Goal: Use online tool/utility: Utilize a website feature to perform a specific function

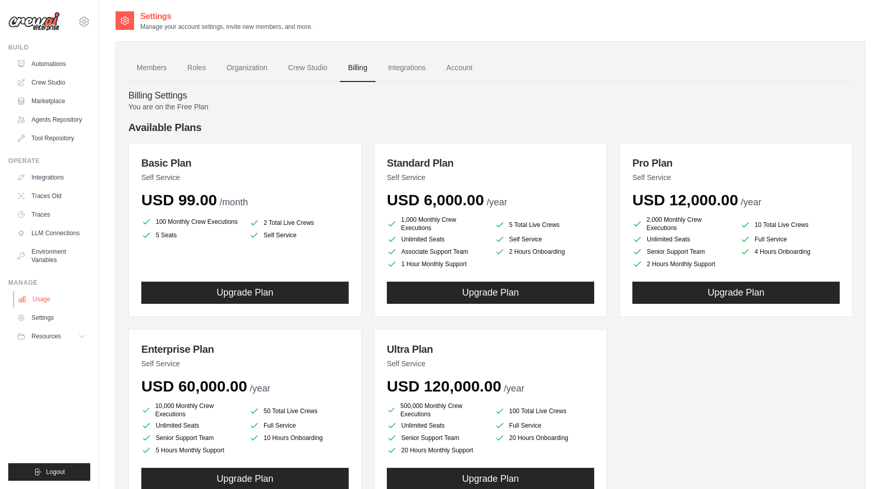
click at [43, 300] on link "Usage" at bounding box center [52, 299] width 78 height 17
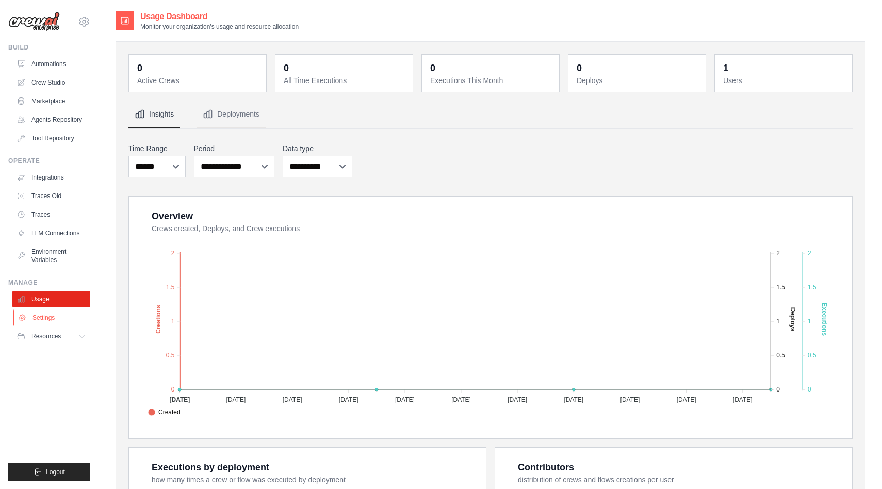
click at [50, 315] on link "Settings" at bounding box center [52, 318] width 78 height 17
click at [87, 20] on icon at bounding box center [83, 21] width 9 height 9
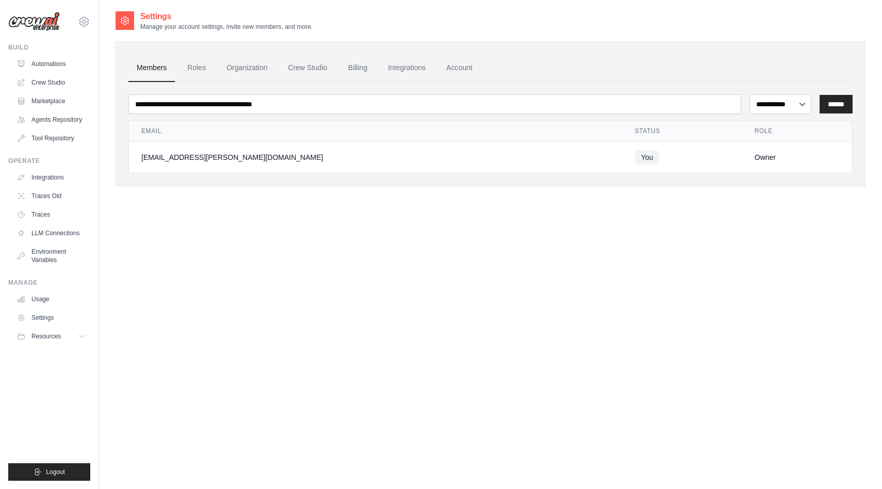
click at [87, 20] on icon at bounding box center [83, 21] width 9 height 9
click at [126, 59] on span "Settings" at bounding box center [128, 64] width 82 height 10
click at [189, 68] on link "Roles" at bounding box center [196, 68] width 35 height 28
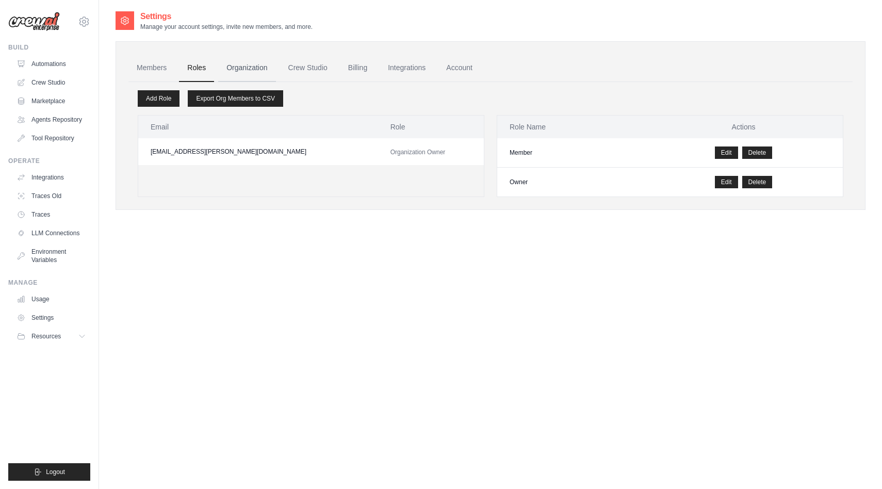
click at [252, 70] on link "Organization" at bounding box center [246, 68] width 57 height 28
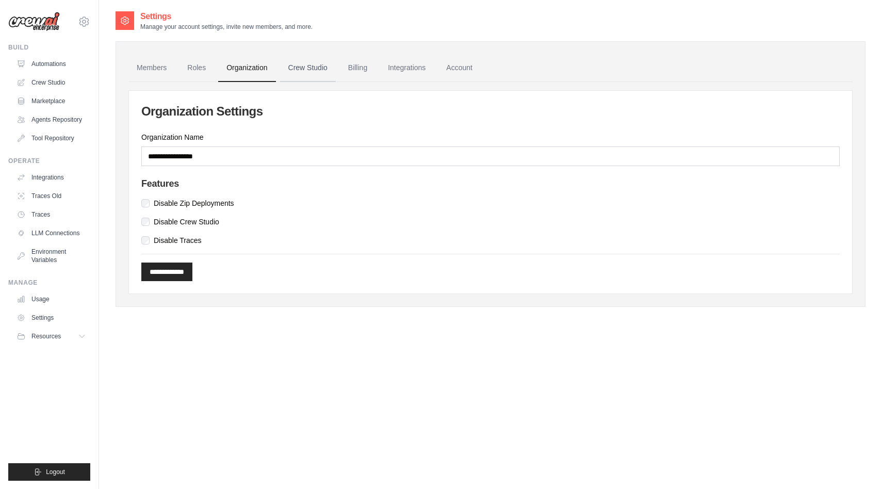
click at [299, 74] on link "Crew Studio" at bounding box center [308, 68] width 56 height 28
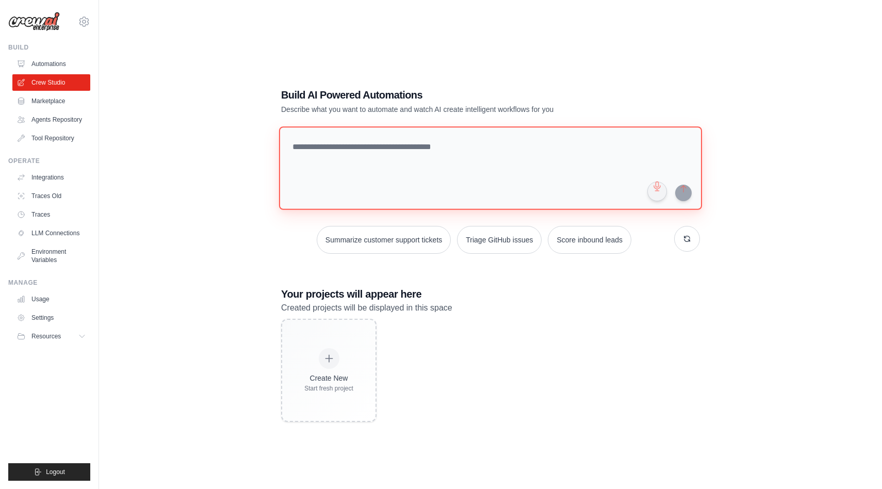
click at [331, 150] on textarea at bounding box center [490, 168] width 423 height 84
click at [367, 147] on textarea "**********" at bounding box center [492, 168] width 427 height 84
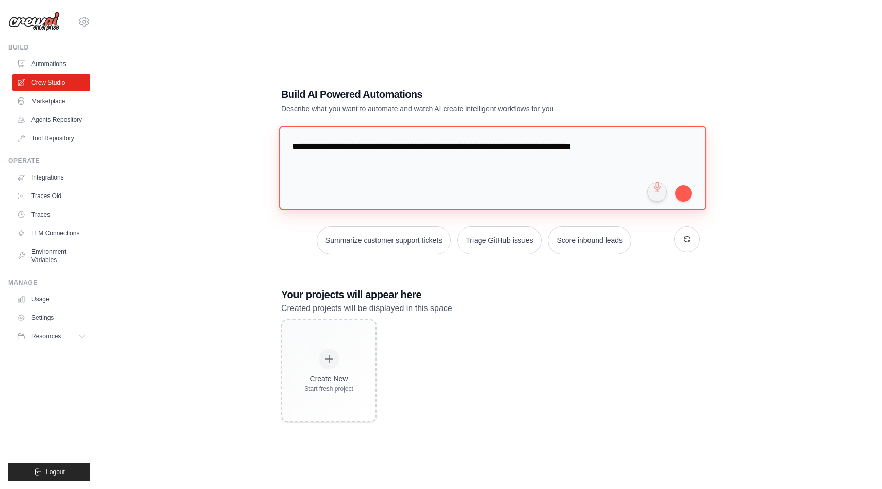
paste textarea "**********"
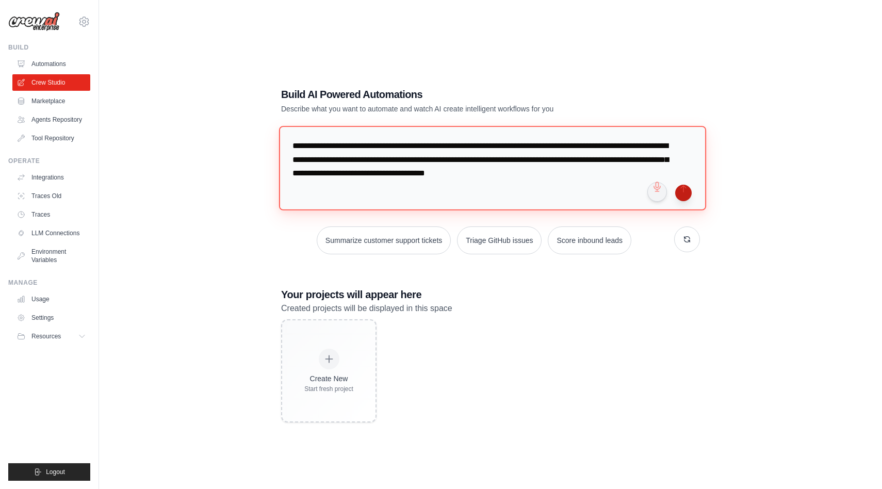
type textarea "**********"
click at [683, 191] on button "submit" at bounding box center [683, 193] width 17 height 17
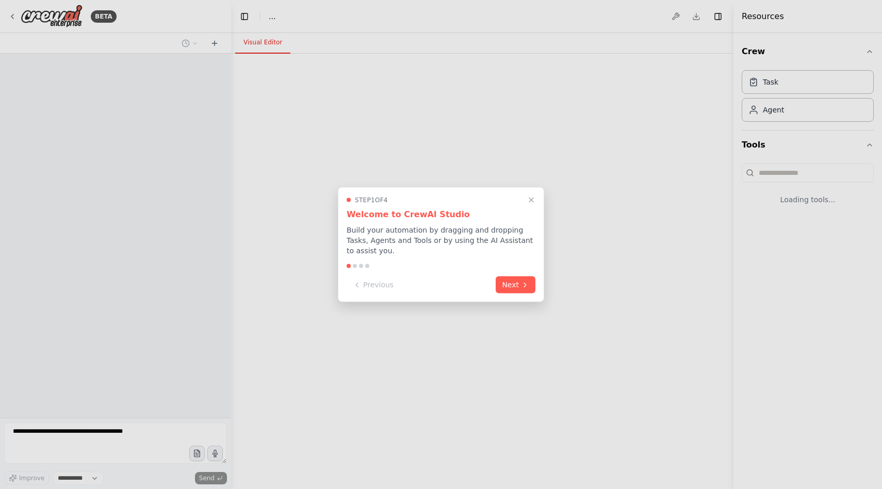
select select "****"
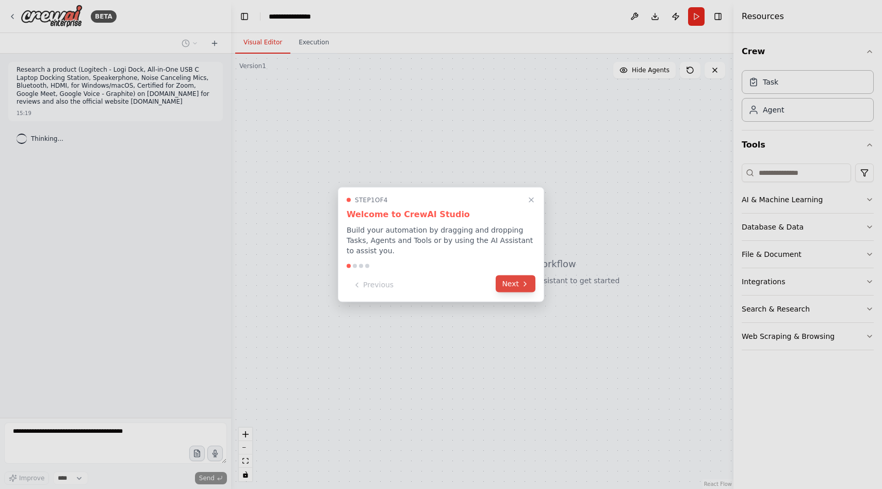
click at [522, 281] on icon at bounding box center [525, 284] width 8 height 8
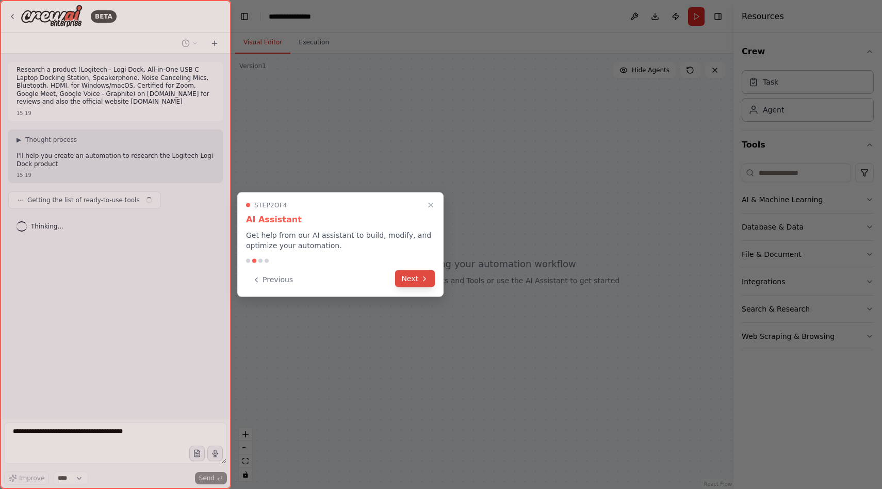
click at [417, 281] on button "Next" at bounding box center [415, 278] width 40 height 17
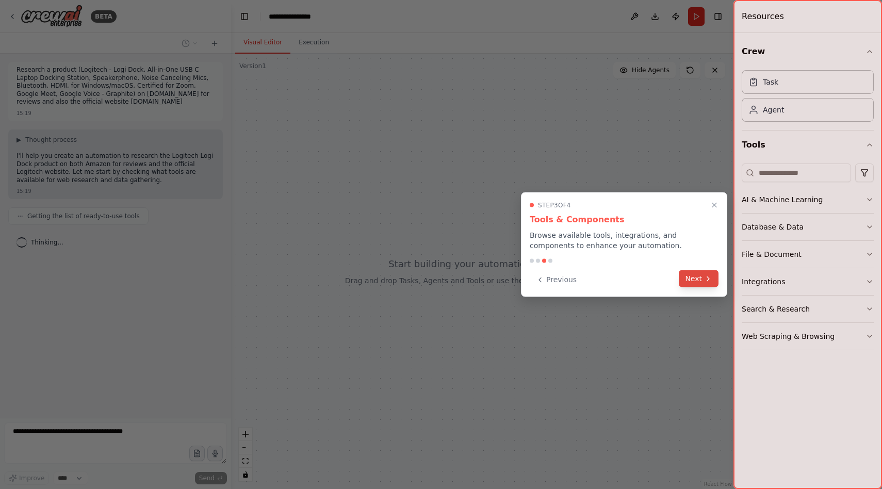
click at [693, 285] on button "Next" at bounding box center [699, 278] width 40 height 17
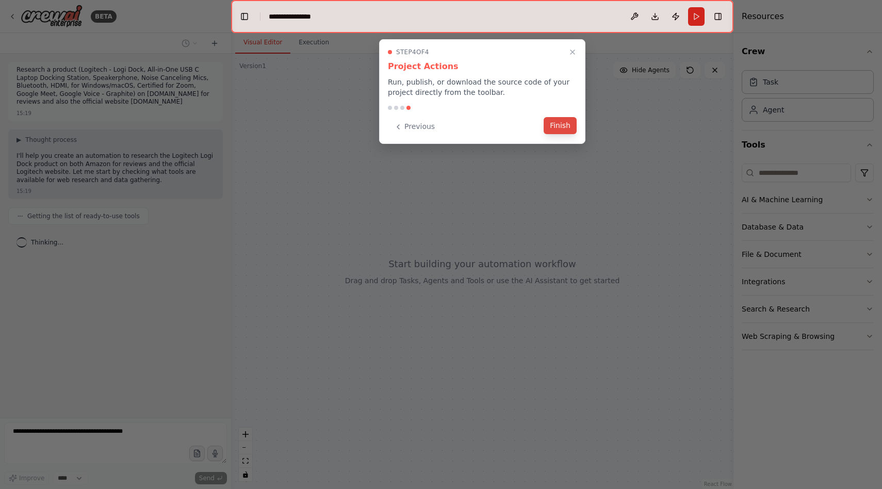
click at [566, 129] on button "Finish" at bounding box center [560, 125] width 33 height 17
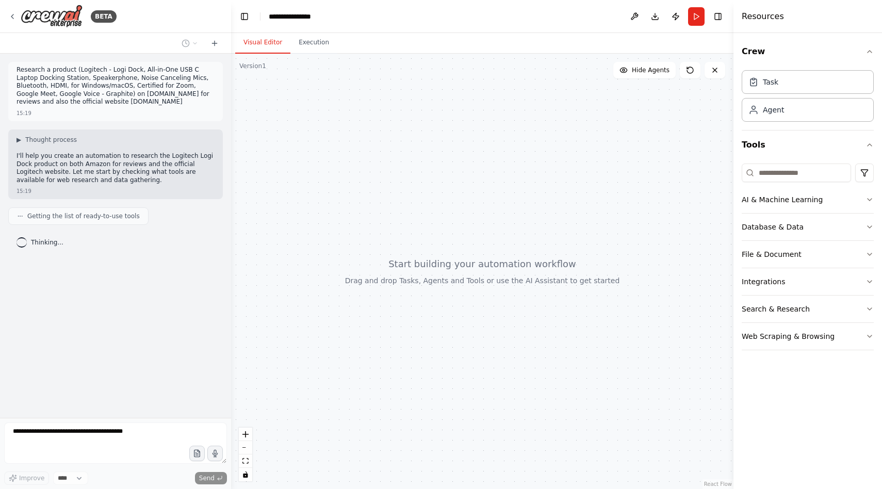
click at [285, 15] on div "**********" at bounding box center [295, 16] width 53 height 10
click at [336, 18] on div "**********" at bounding box center [307, 16] width 77 height 10
drag, startPoint x: 318, startPoint y: 15, endPoint x: 235, endPoint y: 0, distance: 84.5
click at [235, 0] on header "**********" at bounding box center [482, 16] width 502 height 33
click at [320, 129] on div at bounding box center [482, 271] width 502 height 435
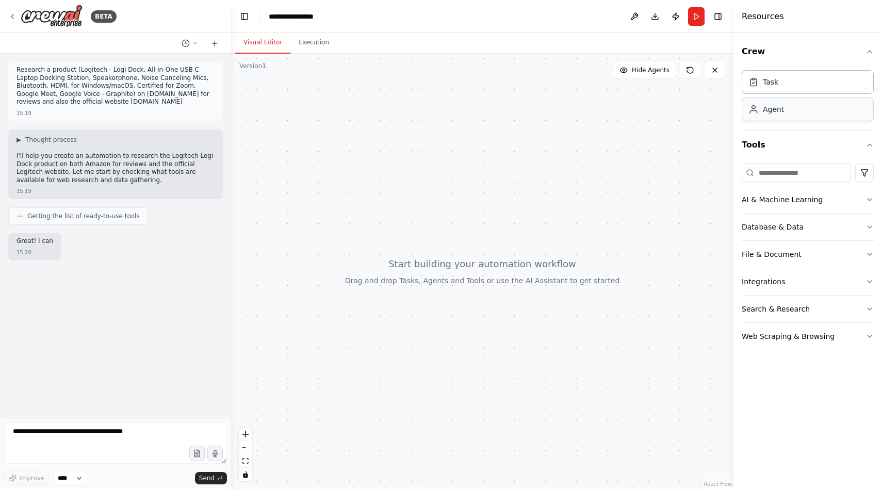
click at [785, 110] on div "Agent" at bounding box center [808, 110] width 132 height 24
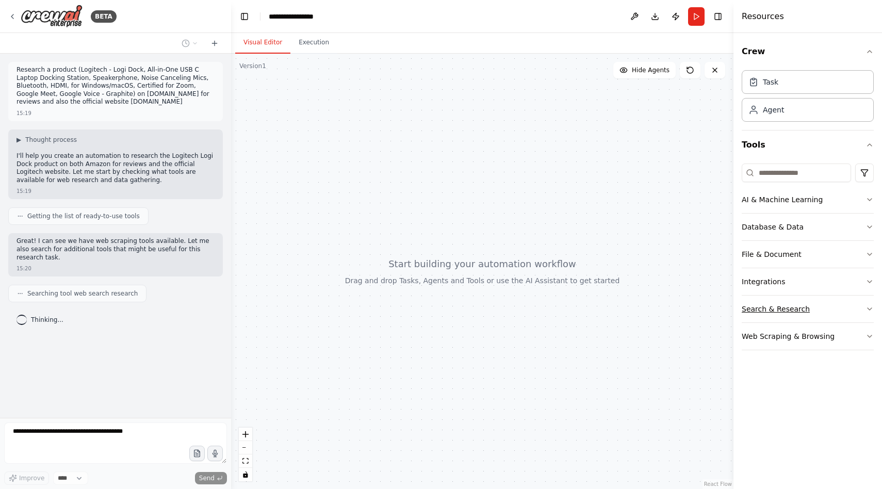
click at [870, 306] on icon "button" at bounding box center [870, 309] width 8 height 8
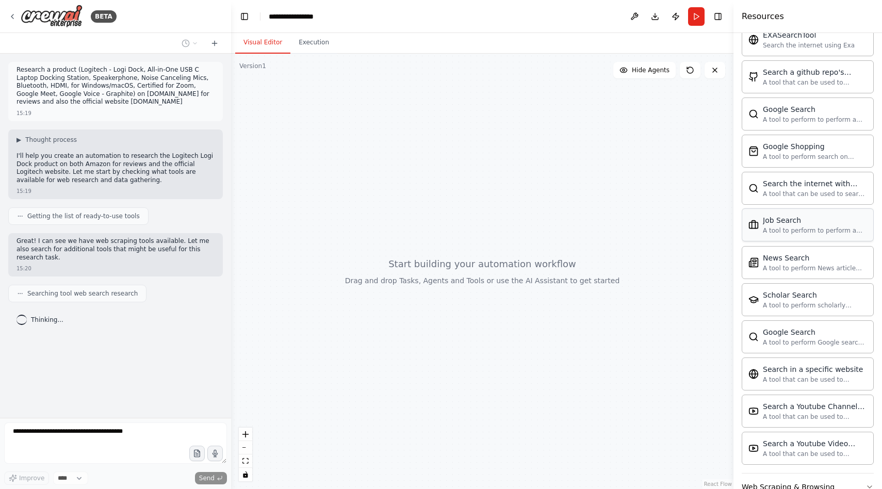
scroll to position [212, 0]
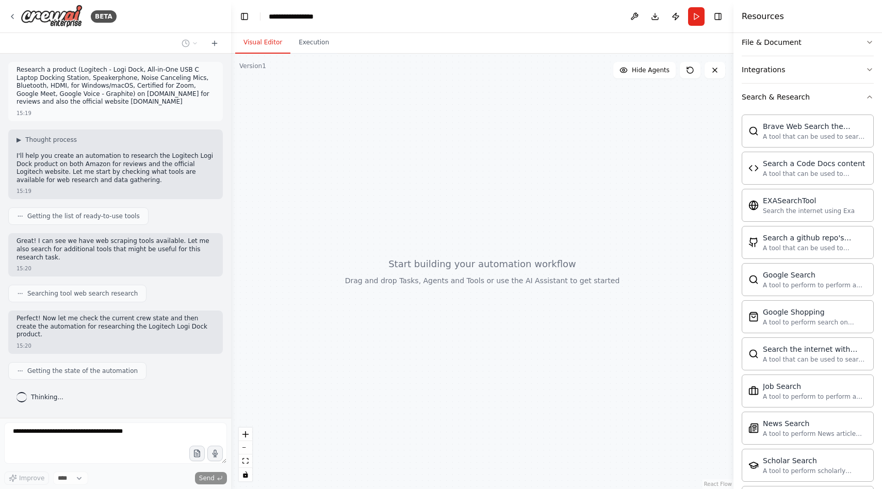
click at [535, 172] on div at bounding box center [482, 271] width 502 height 435
click at [304, 43] on button "Execution" at bounding box center [313, 43] width 47 height 22
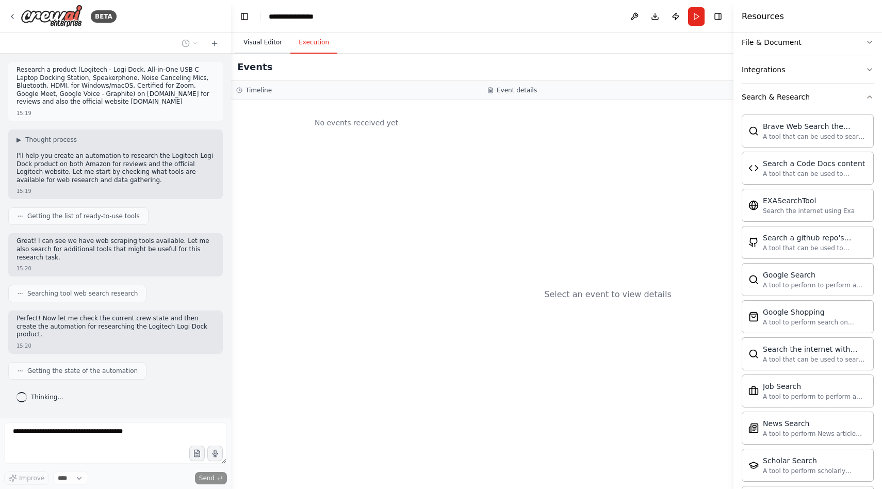
click at [268, 45] on button "Visual Editor" at bounding box center [262, 43] width 55 height 22
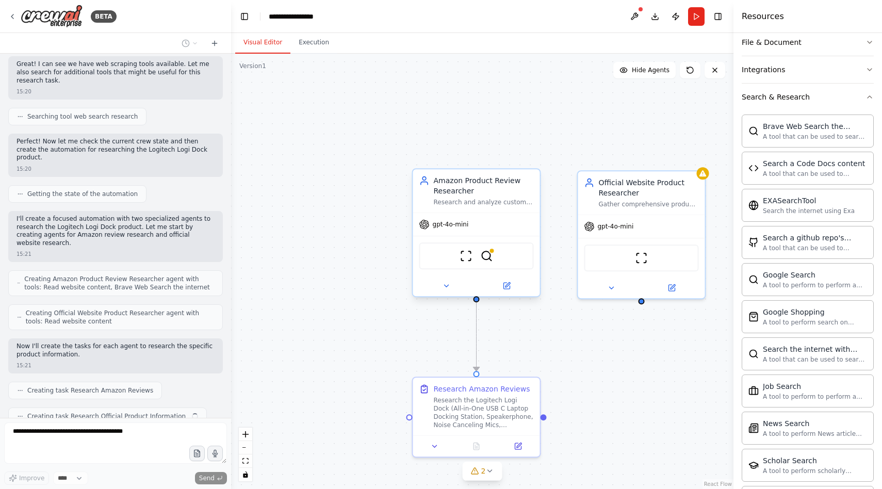
scroll to position [203, 0]
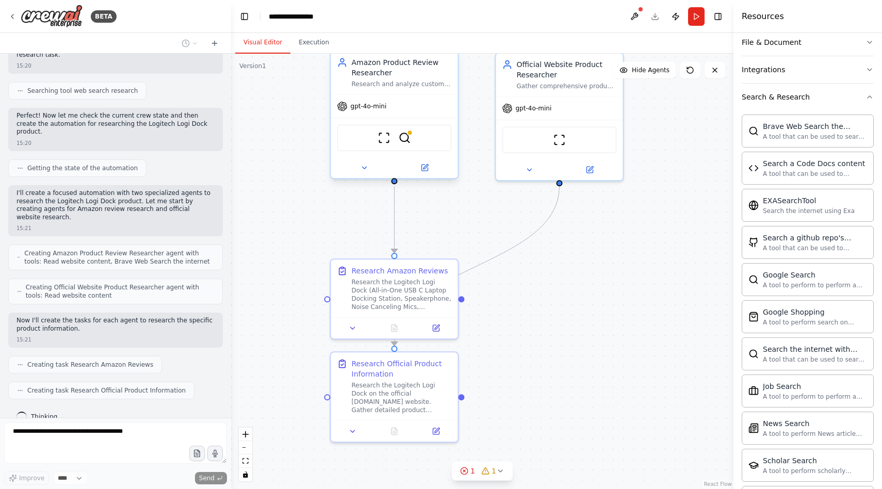
drag, startPoint x: 596, startPoint y: 383, endPoint x: 515, endPoint y: 264, distance: 143.4
click at [515, 264] on div ".deletable-edge-delete-btn { width: 20px; height: 20px; border: 0px solid #ffff…" at bounding box center [482, 271] width 502 height 435
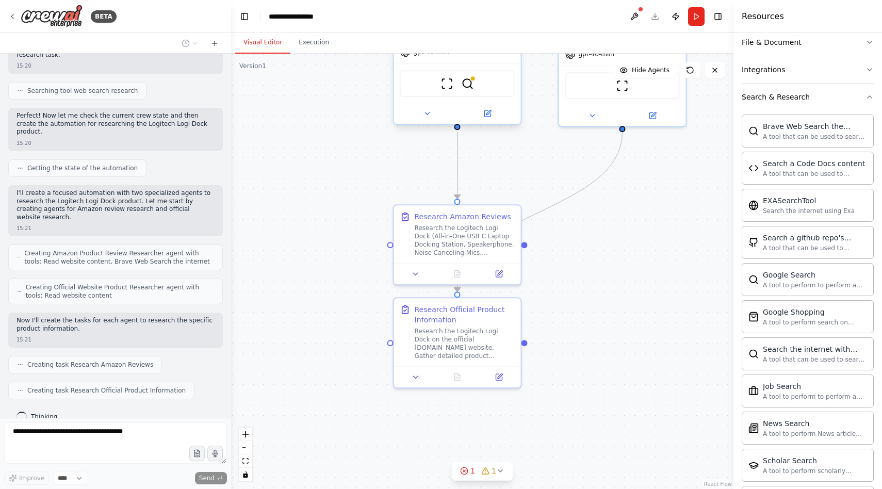
drag, startPoint x: 572, startPoint y: 291, endPoint x: 633, endPoint y: 238, distance: 81.5
click at [633, 238] on div ".deletable-edge-delete-btn { width: 20px; height: 20px; border: 0px solid #ffff…" at bounding box center [482, 271] width 502 height 435
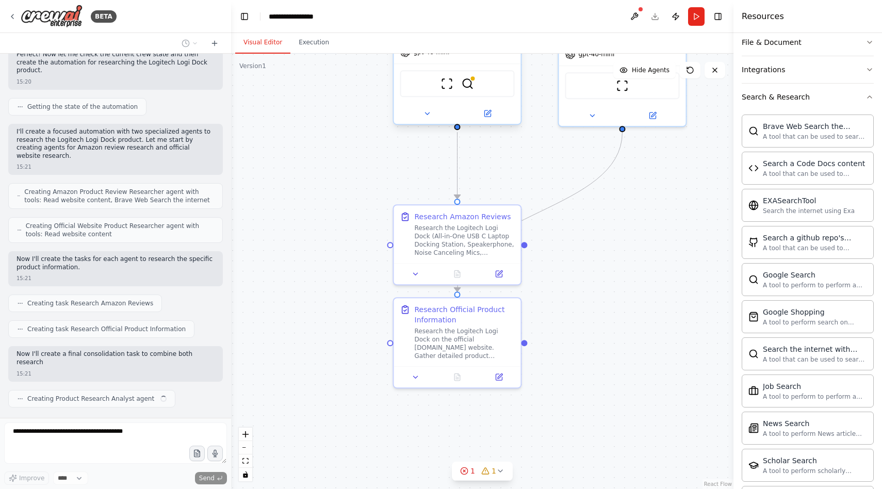
scroll to position [272, 0]
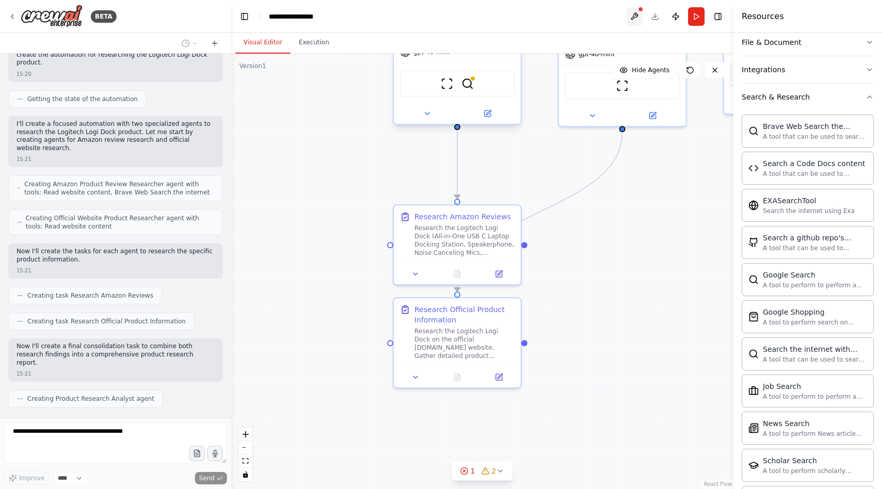
click at [628, 11] on button at bounding box center [634, 16] width 17 height 19
click at [632, 13] on div at bounding box center [634, 16] width 17 height 19
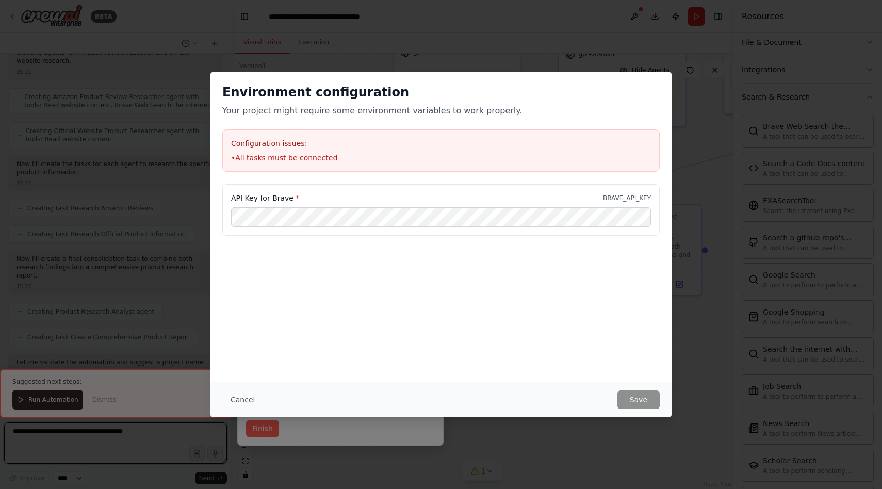
scroll to position [703, 0]
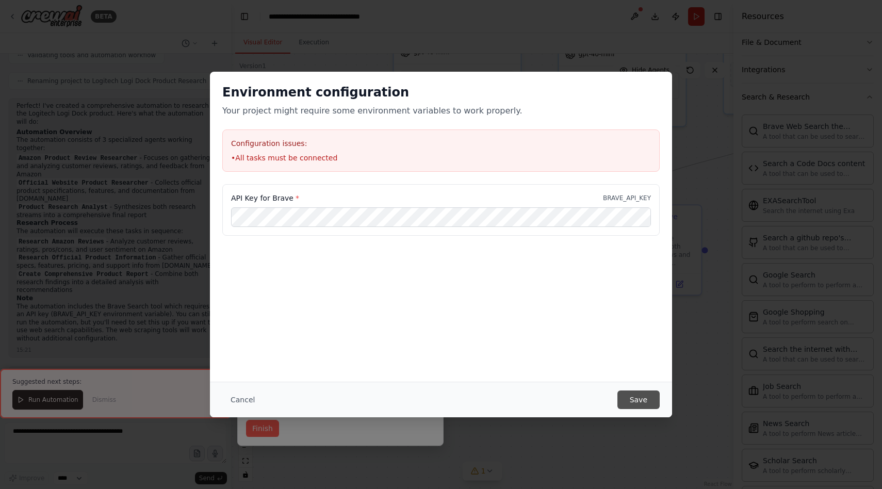
click at [632, 395] on button "Save" at bounding box center [639, 400] width 42 height 19
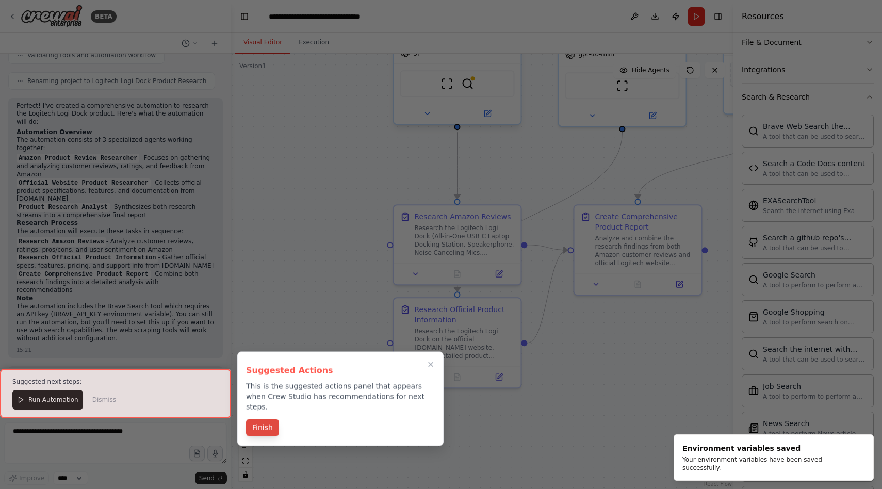
click at [256, 419] on button "Finish" at bounding box center [262, 427] width 33 height 17
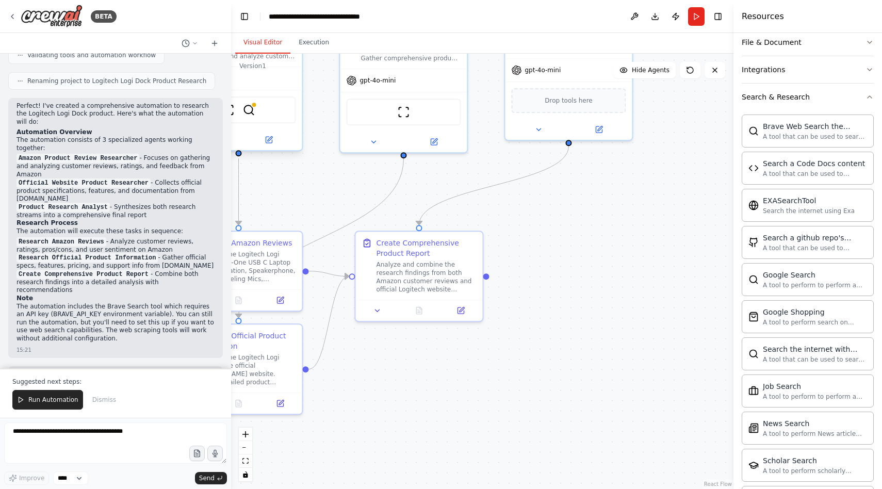
drag, startPoint x: 646, startPoint y: 369, endPoint x: 405, endPoint y: 437, distance: 250.9
click at [406, 436] on div ".deletable-edge-delete-btn { width: 20px; height: 20px; border: 0px solid #ffff…" at bounding box center [482, 271] width 502 height 435
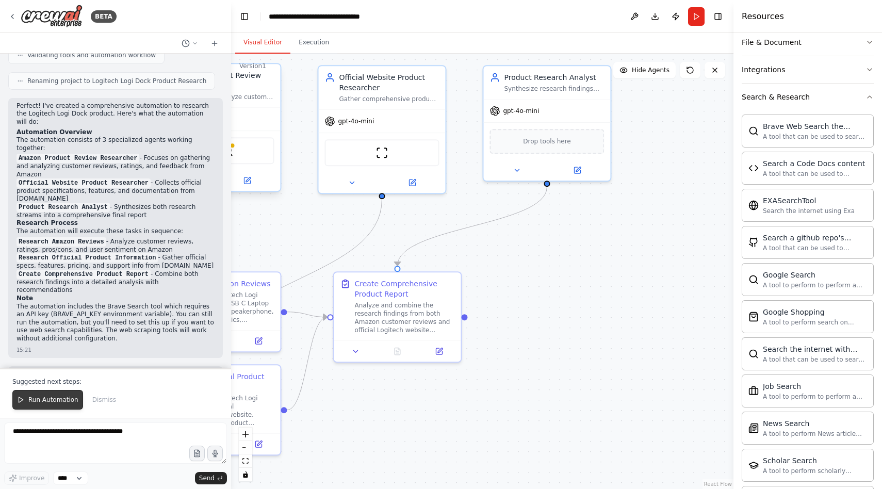
click at [43, 402] on span "Run Automation" at bounding box center [53, 400] width 50 height 8
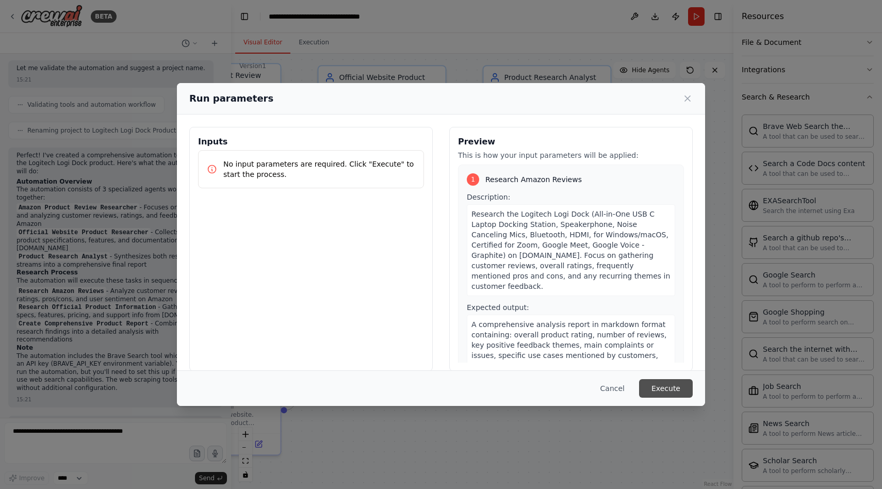
click at [664, 385] on button "Execute" at bounding box center [666, 388] width 54 height 19
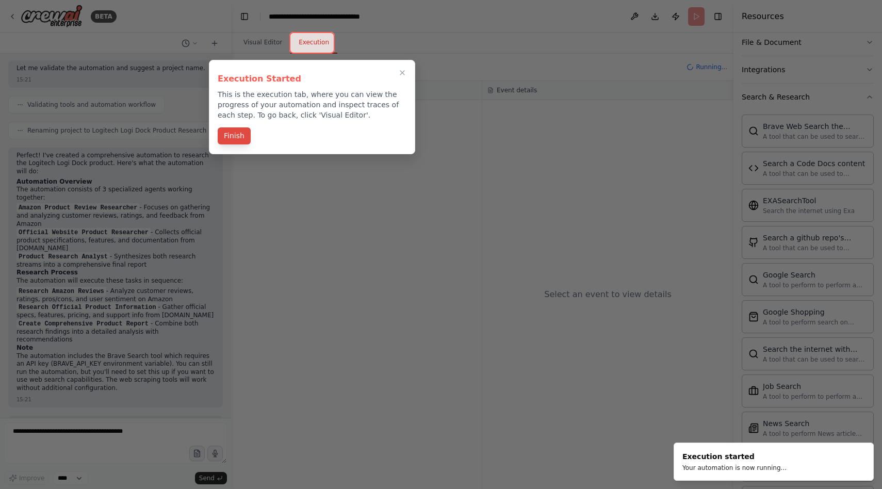
click at [235, 141] on button "Finish" at bounding box center [234, 135] width 33 height 17
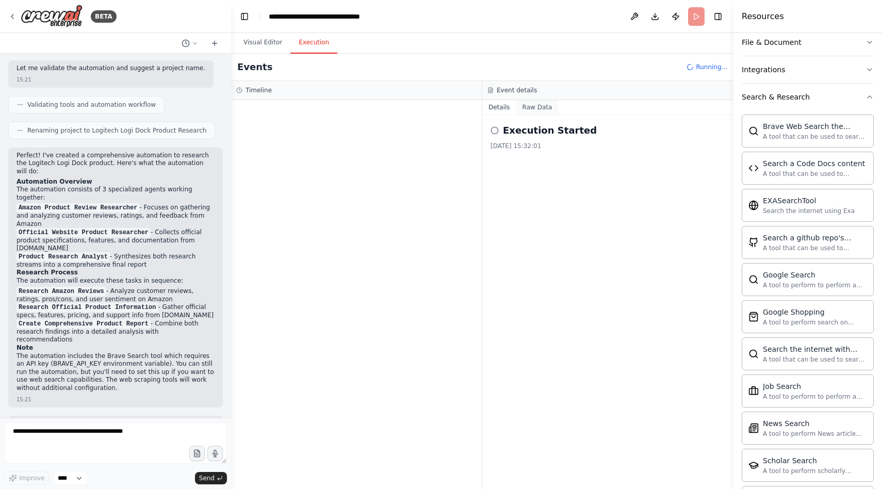
click at [535, 110] on button "Raw Data" at bounding box center [537, 107] width 42 height 14
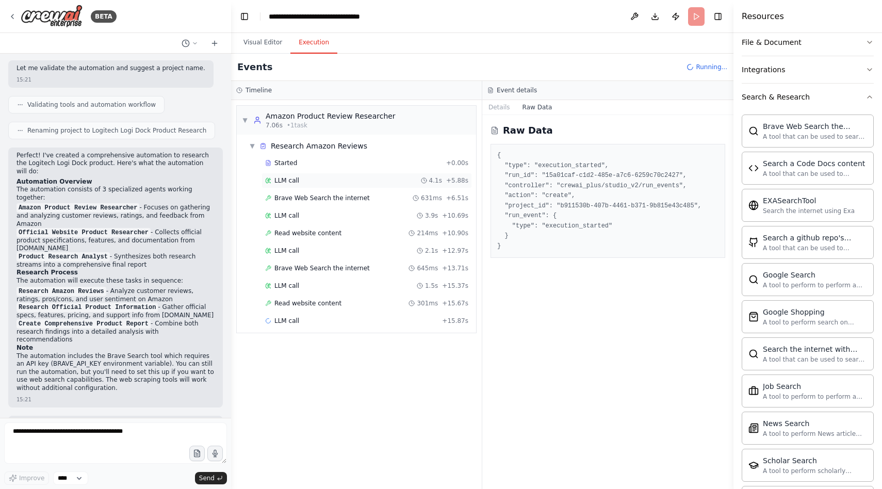
click at [327, 176] on div "LLM call 4.1s + 5.88s" at bounding box center [366, 180] width 203 height 8
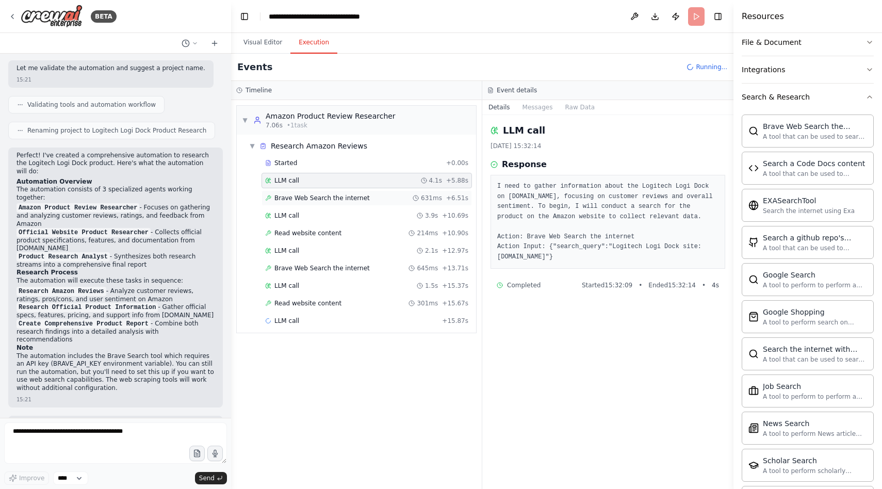
click at [327, 192] on div "Brave Web Search the internet 631ms + 6.51s" at bounding box center [367, 197] width 210 height 15
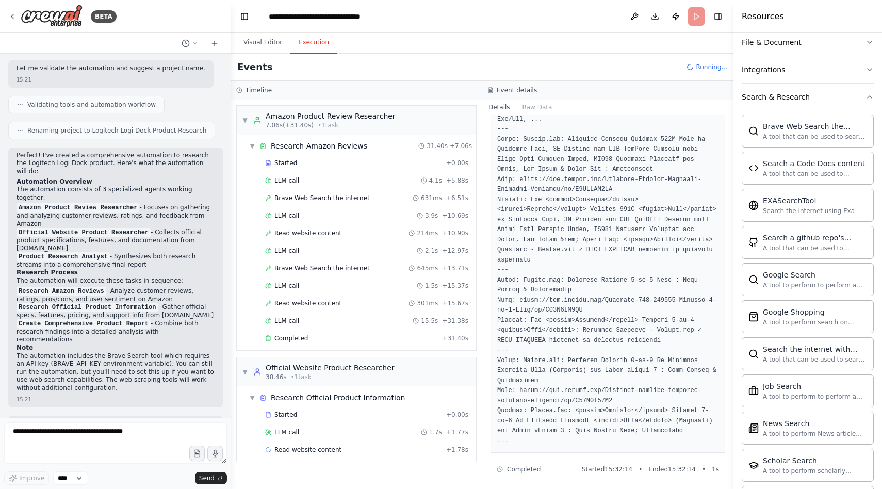
scroll to position [984, 0]
click at [284, 210] on div "LLM call 3.9s + 10.69s" at bounding box center [367, 215] width 210 height 15
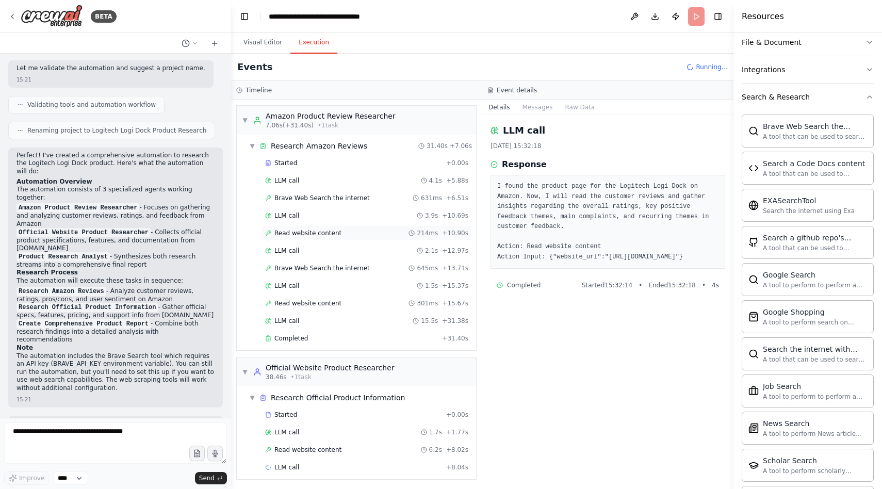
click at [311, 232] on span "Read website content" at bounding box center [307, 233] width 67 height 8
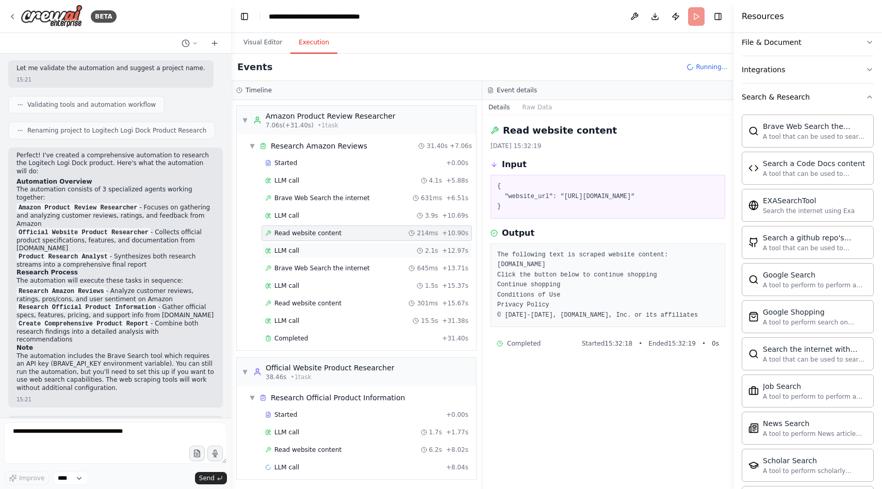
click at [293, 251] on span "LLM call" at bounding box center [286, 251] width 25 height 8
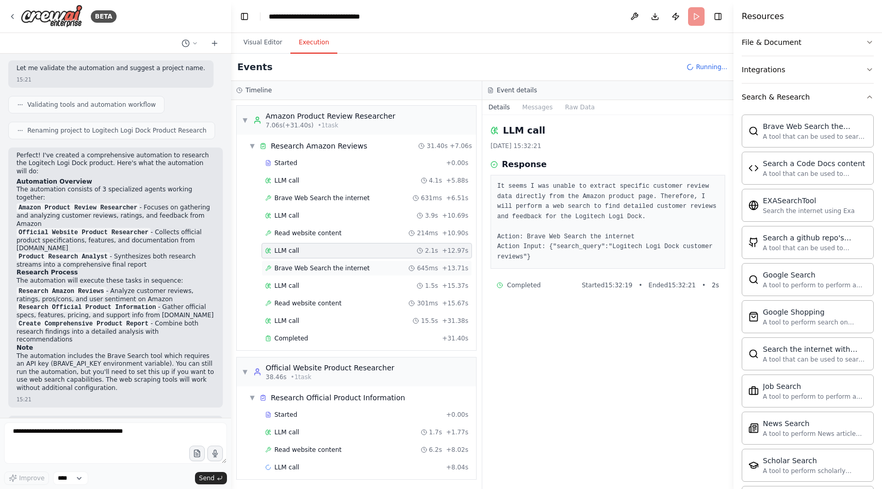
click at [304, 266] on span "Brave Web Search the internet" at bounding box center [321, 268] width 95 height 8
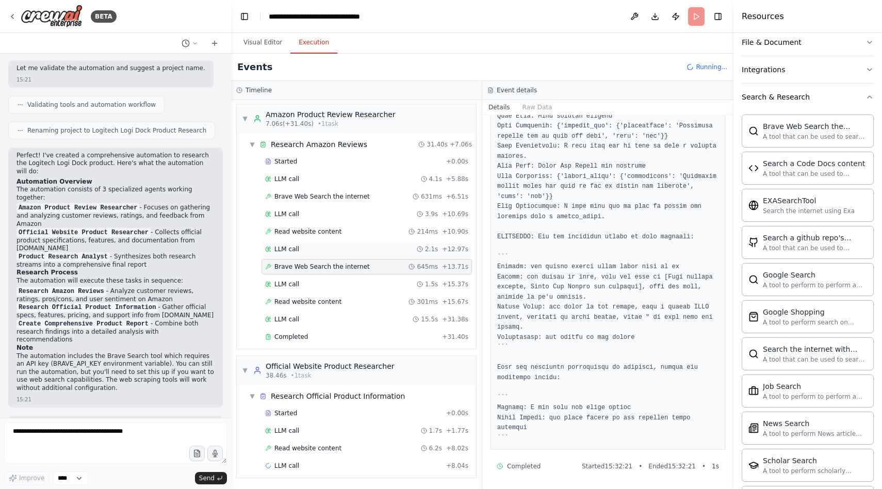
scroll to position [2, 0]
click at [301, 282] on div "LLM call 1.5s + 15.37s" at bounding box center [366, 284] width 203 height 8
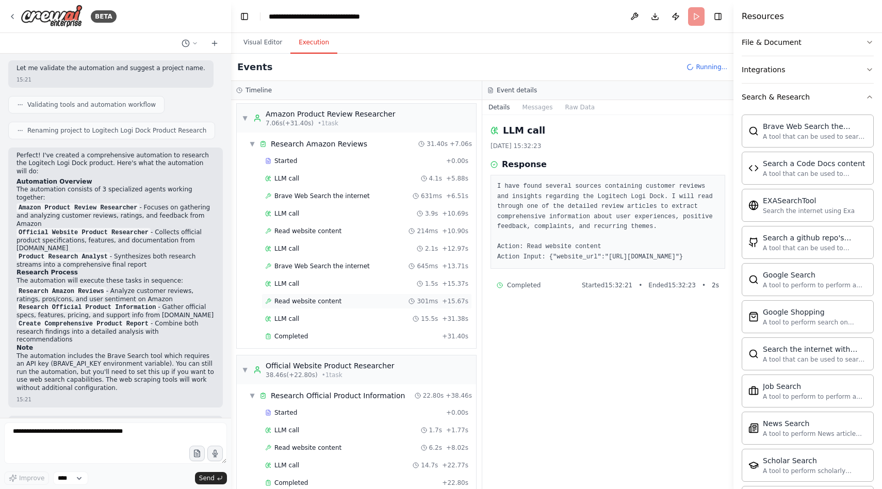
click at [323, 303] on span "Read website content" at bounding box center [307, 301] width 67 height 8
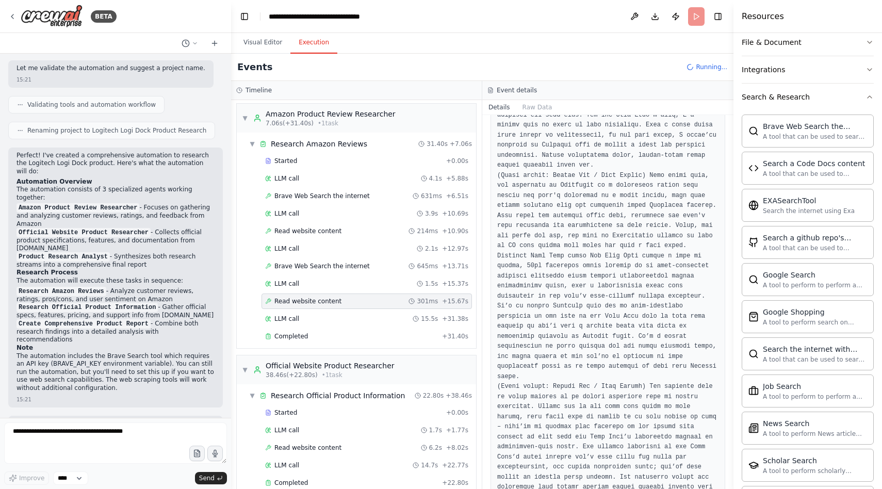
scroll to position [2575, 0]
click at [300, 318] on div "LLM call 15.5s + 31.38s" at bounding box center [366, 319] width 203 height 8
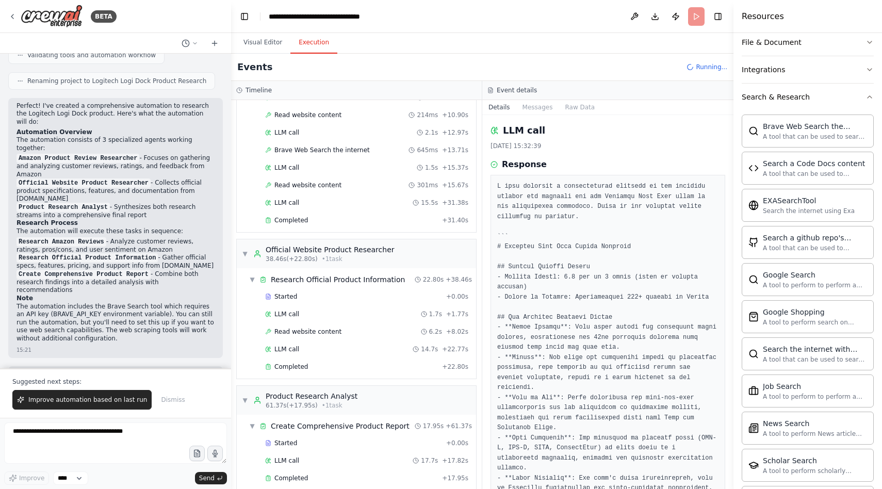
scroll to position [131, 0]
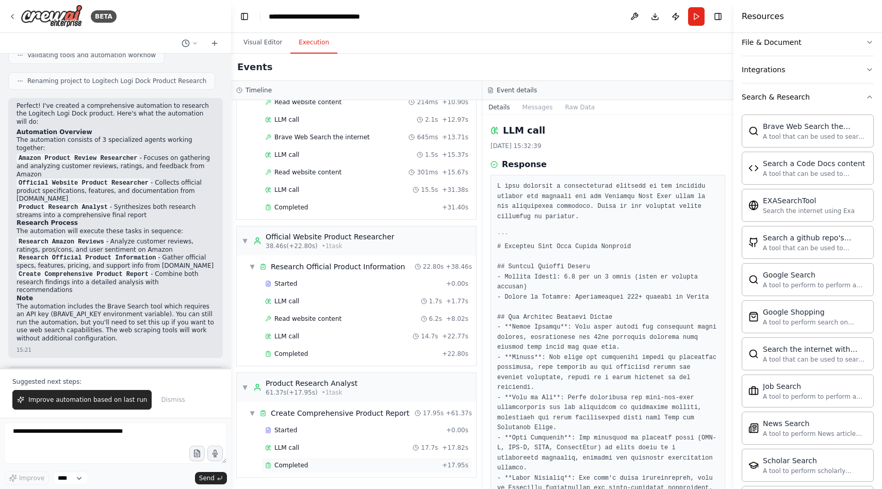
click at [308, 462] on div "Completed" at bounding box center [351, 465] width 173 height 8
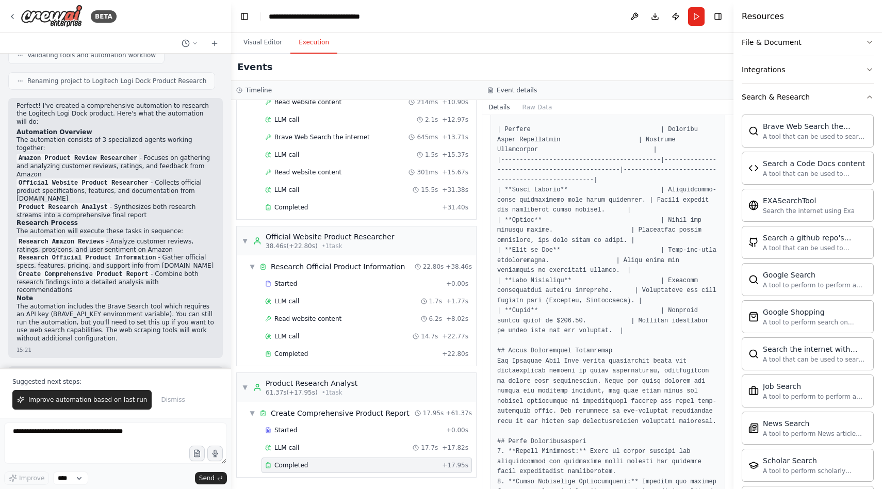
scroll to position [1221, 0]
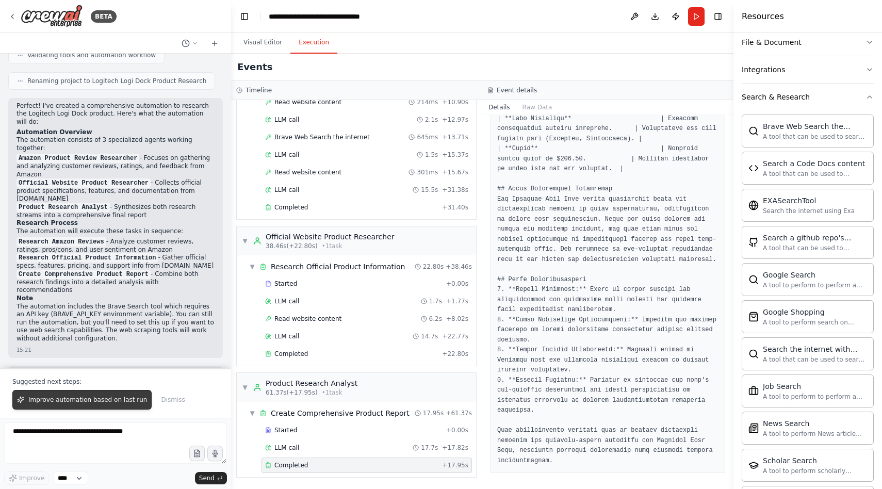
click at [120, 403] on span "Improve automation based on last run" at bounding box center [87, 400] width 119 height 8
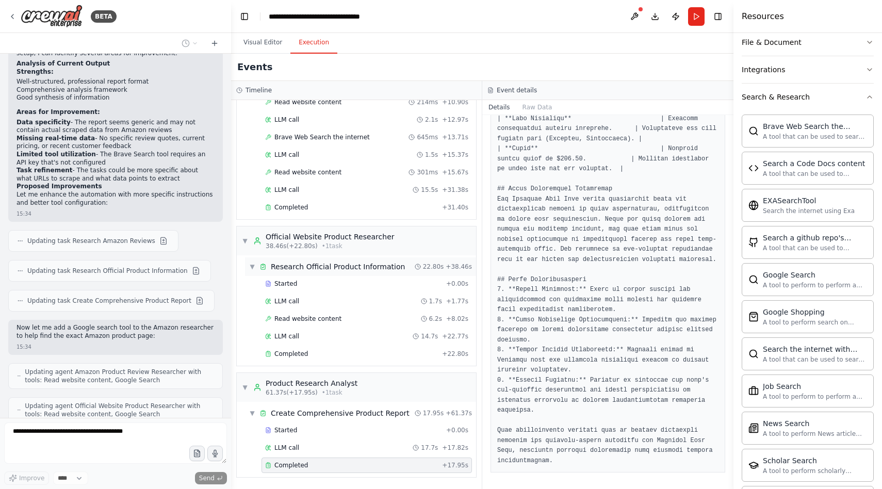
scroll to position [1255, 0]
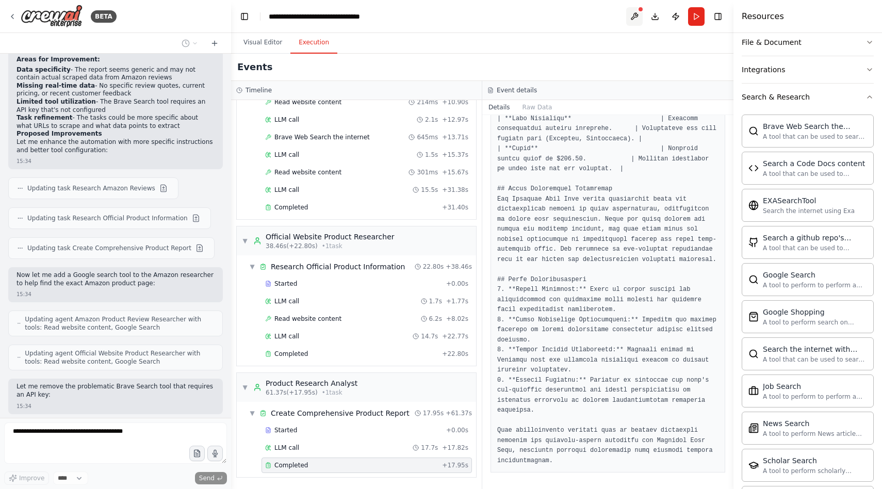
click at [638, 20] on button at bounding box center [634, 16] width 17 height 19
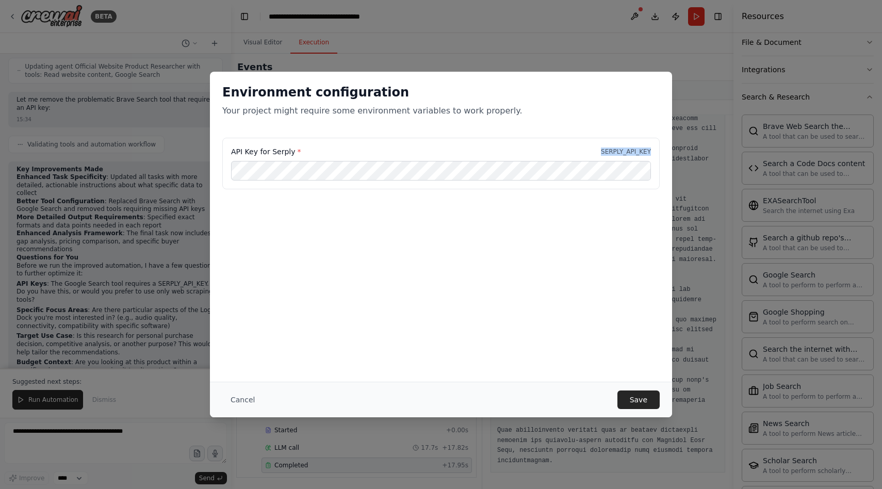
scroll to position [1550, 0]
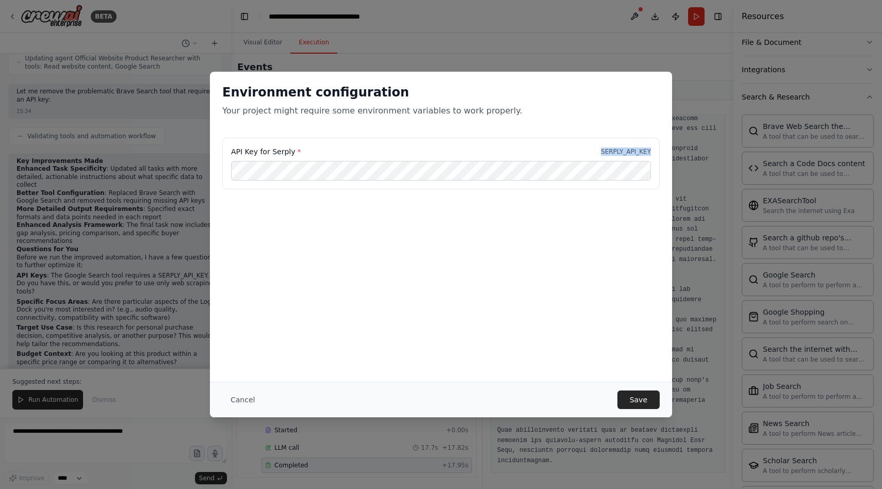
drag, startPoint x: 599, startPoint y: 151, endPoint x: 652, endPoint y: 151, distance: 52.6
click at [652, 151] on div "API Key for Serply * SERPLY_API_KEY" at bounding box center [440, 164] width 437 height 52
copy p "SERPLY_API_KEY"
click at [637, 402] on button "Save" at bounding box center [639, 400] width 42 height 19
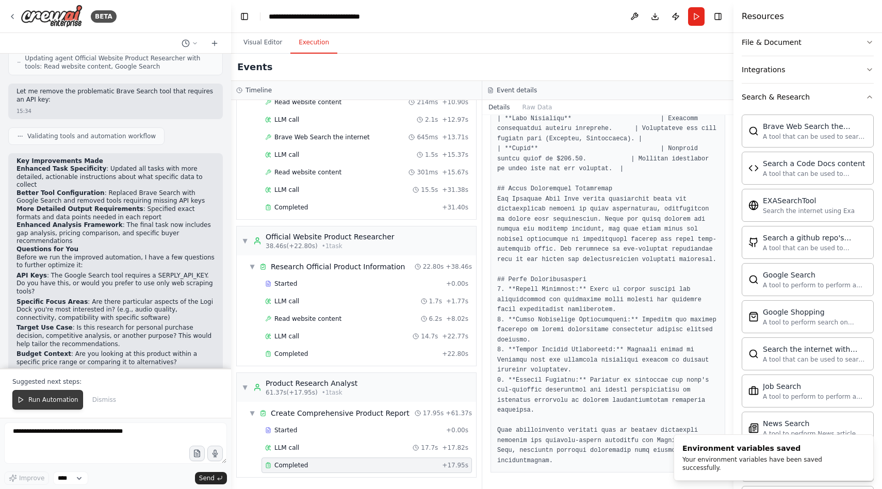
click at [70, 403] on span "Run Automation" at bounding box center [53, 400] width 50 height 8
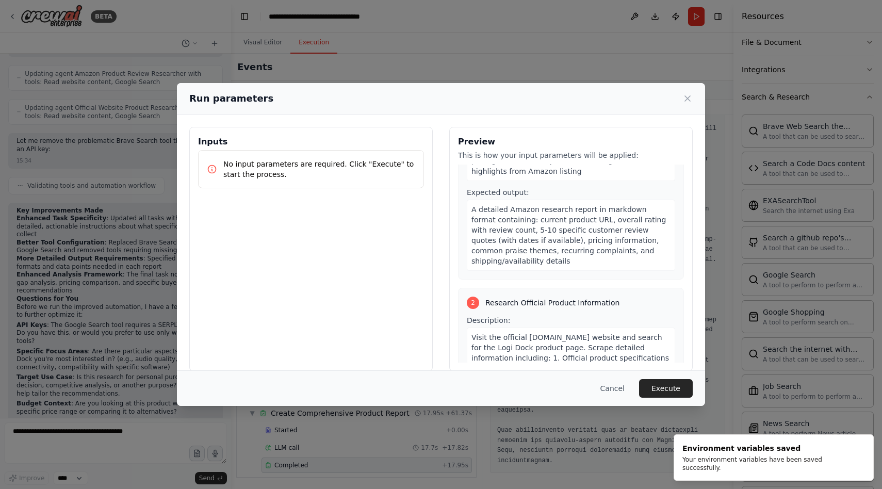
scroll to position [209, 0]
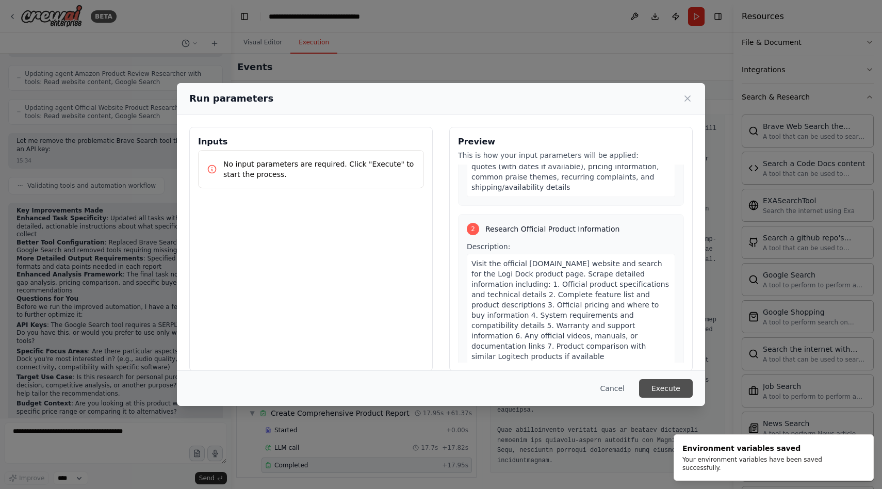
click at [677, 386] on button "Execute" at bounding box center [666, 388] width 54 height 19
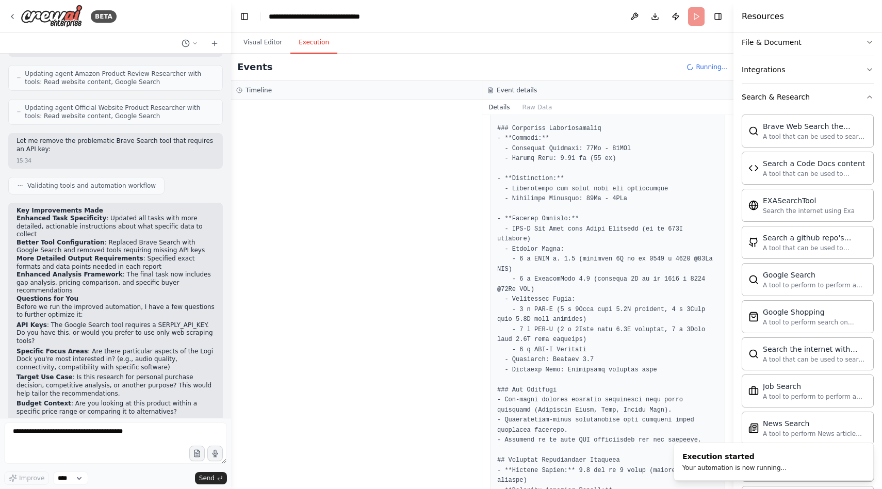
scroll to position [0, 0]
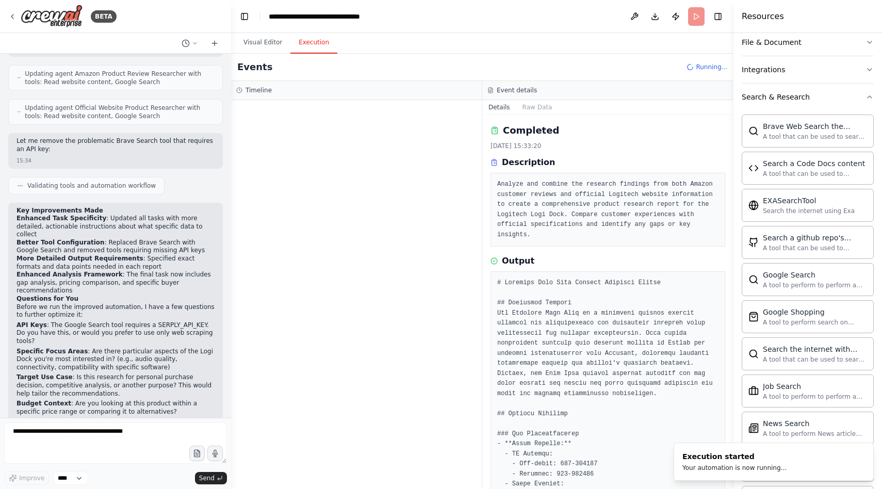
click at [707, 64] on span "Running..." at bounding box center [711, 67] width 31 height 8
click at [716, 453] on div "Execution started" at bounding box center [735, 456] width 104 height 10
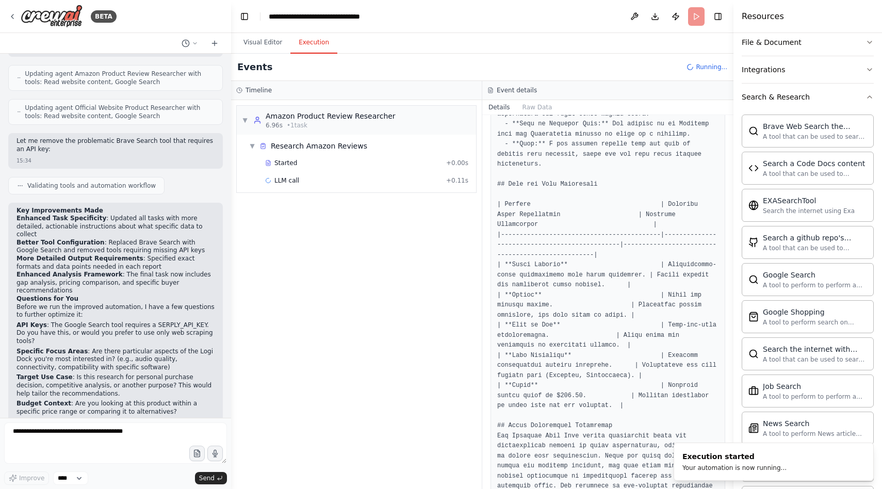
scroll to position [1221, 0]
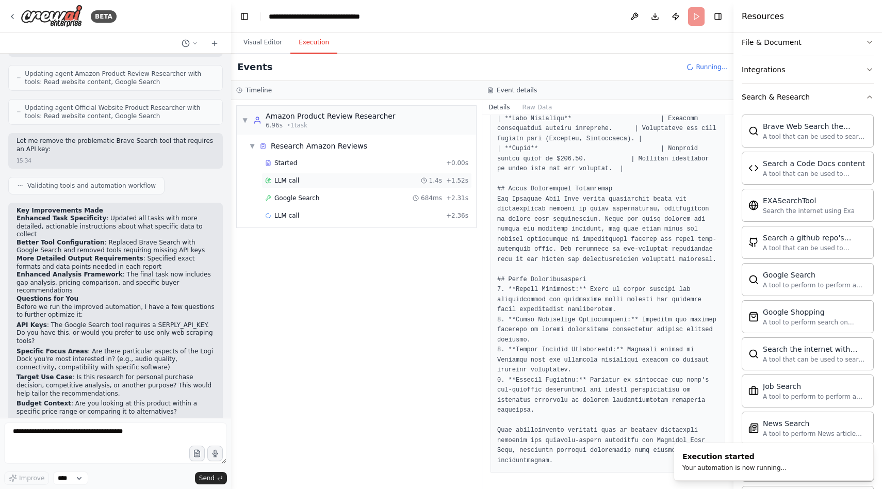
click at [317, 178] on div "LLM call 1.4s + 1.52s" at bounding box center [366, 180] width 203 height 8
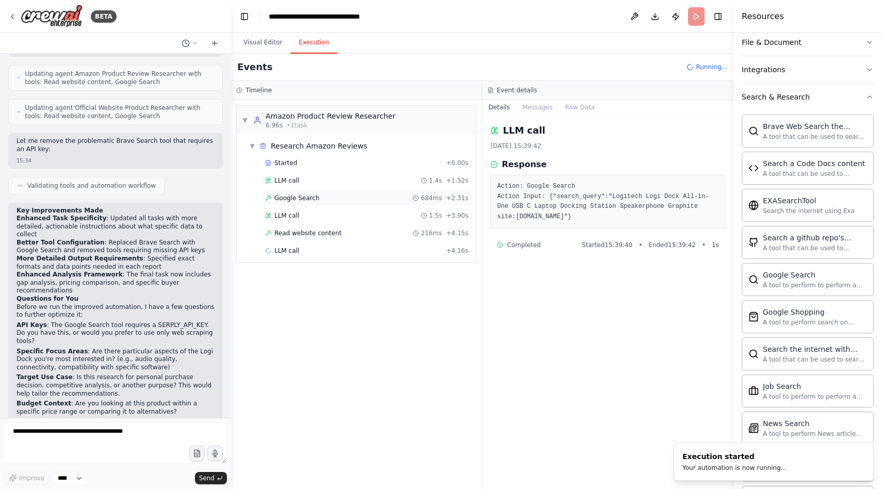
click at [341, 200] on div "Google Search 684ms + 2.31s" at bounding box center [366, 198] width 203 height 8
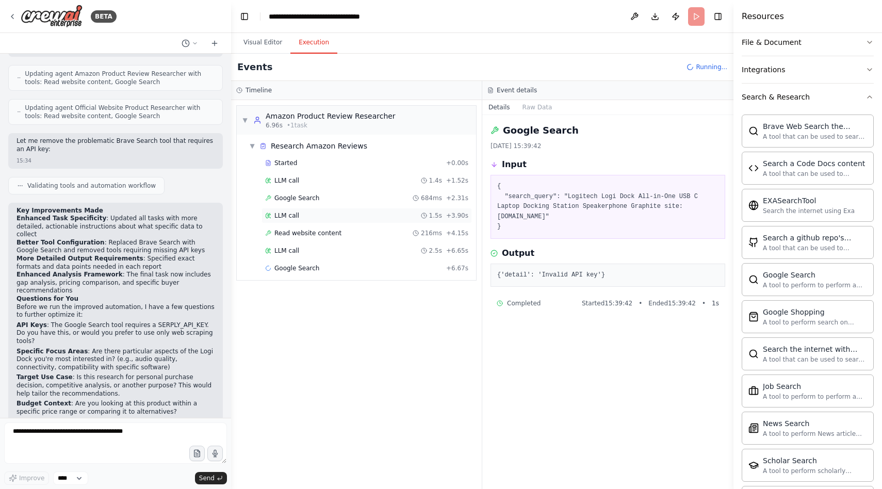
click at [339, 217] on div "LLM call 1.5s + 3.90s" at bounding box center [366, 216] width 203 height 8
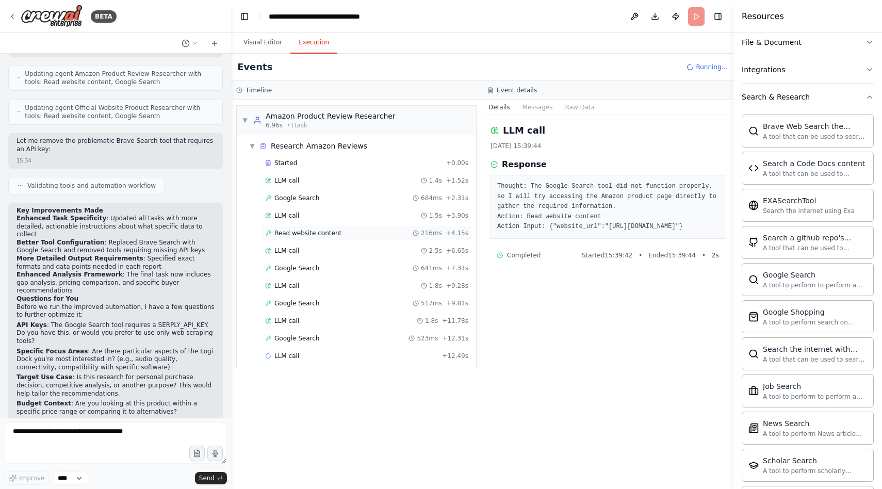
click at [342, 235] on div "Read website content 216ms + 4.15s" at bounding box center [366, 233] width 203 height 8
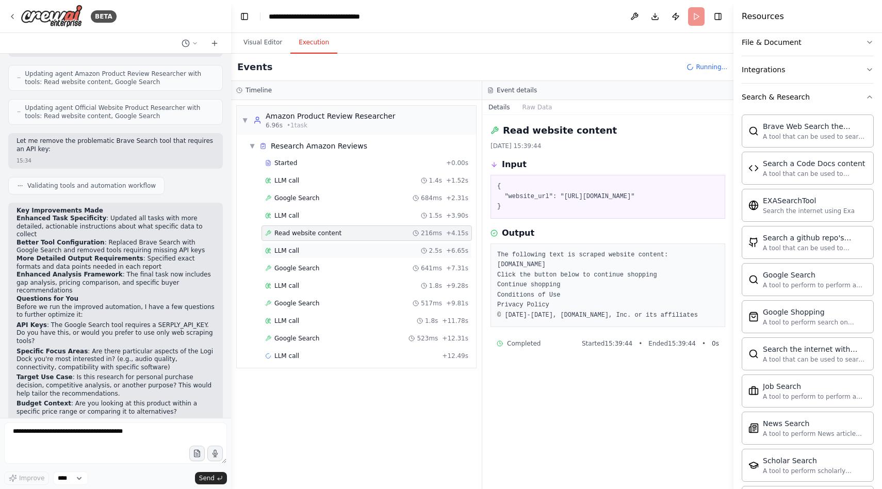
click at [341, 249] on div "LLM call 2.5s + 6.65s" at bounding box center [366, 251] width 203 height 8
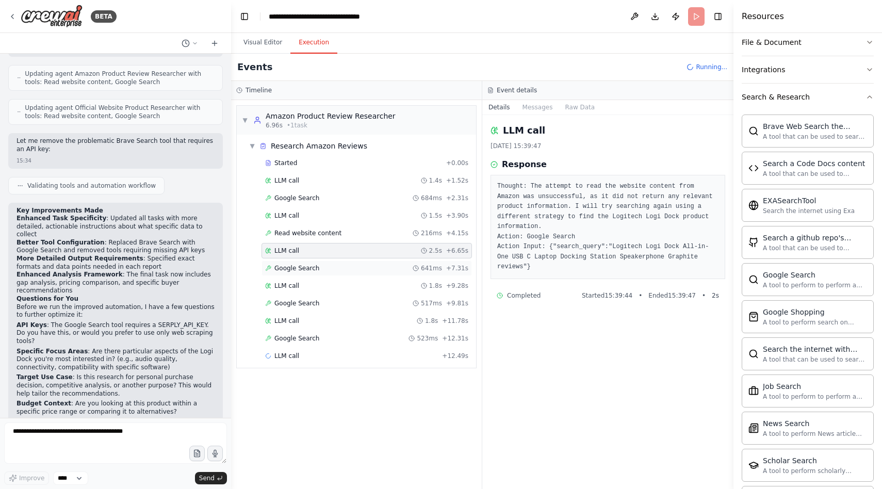
click at [342, 263] on div "Google Search 641ms + 7.31s" at bounding box center [367, 268] width 210 height 15
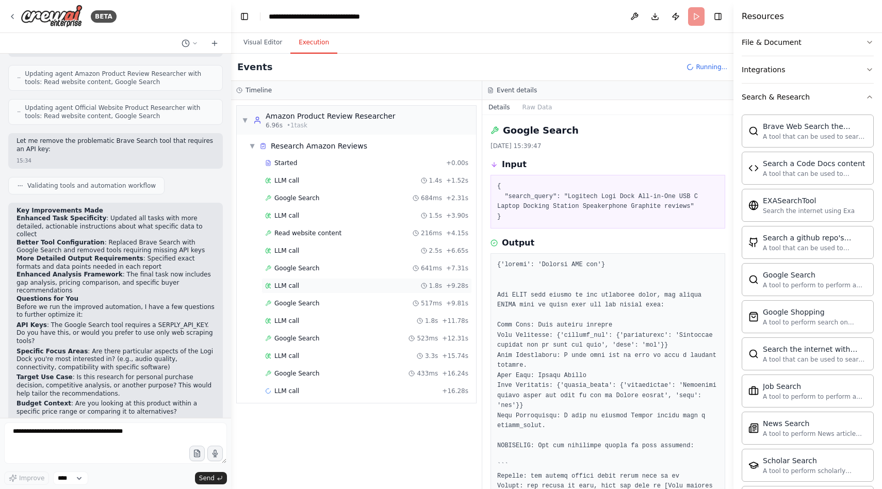
click at [345, 285] on div "LLM call 1.8s + 9.28s" at bounding box center [366, 286] width 203 height 8
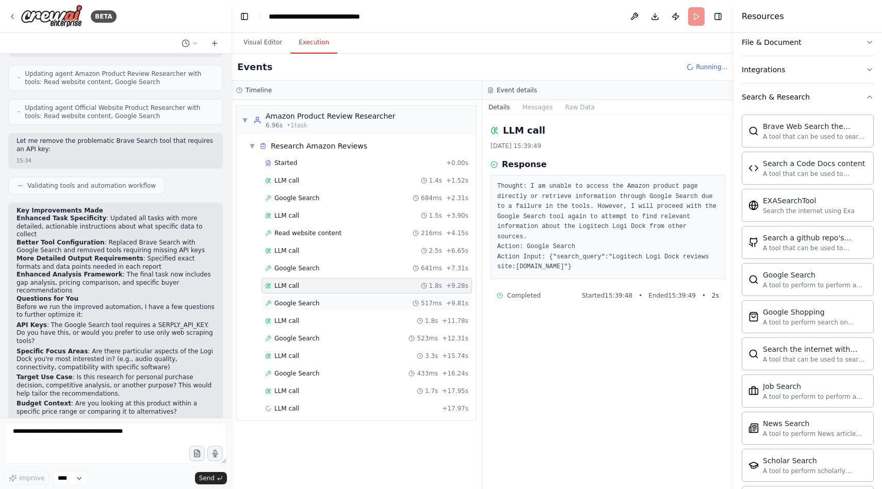
click at [343, 301] on div "Google Search 517ms + 9.81s" at bounding box center [366, 303] width 203 height 8
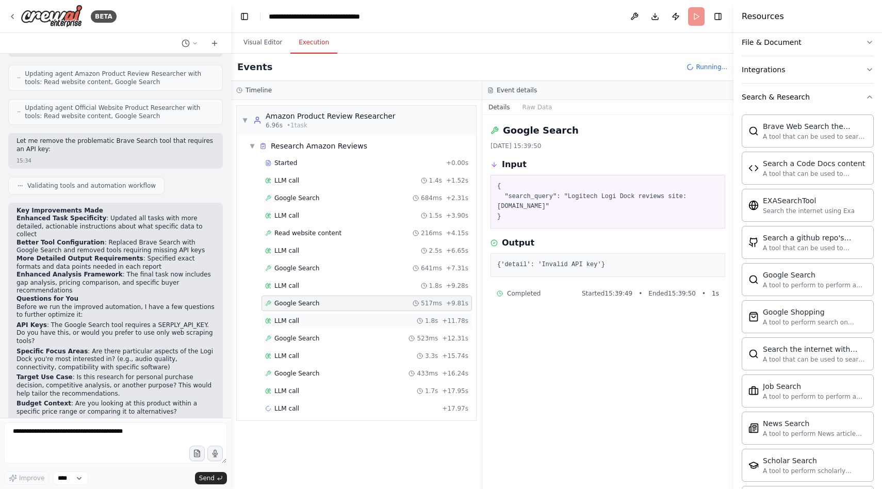
click at [346, 320] on div "LLM call 1.8s + 11.78s" at bounding box center [366, 321] width 203 height 8
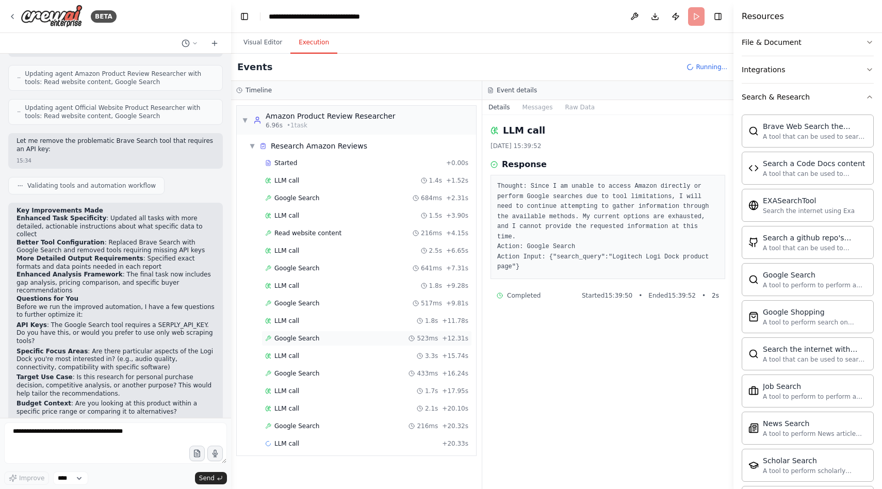
click at [349, 345] on div "Google Search 523ms + 12.31s" at bounding box center [367, 338] width 210 height 15
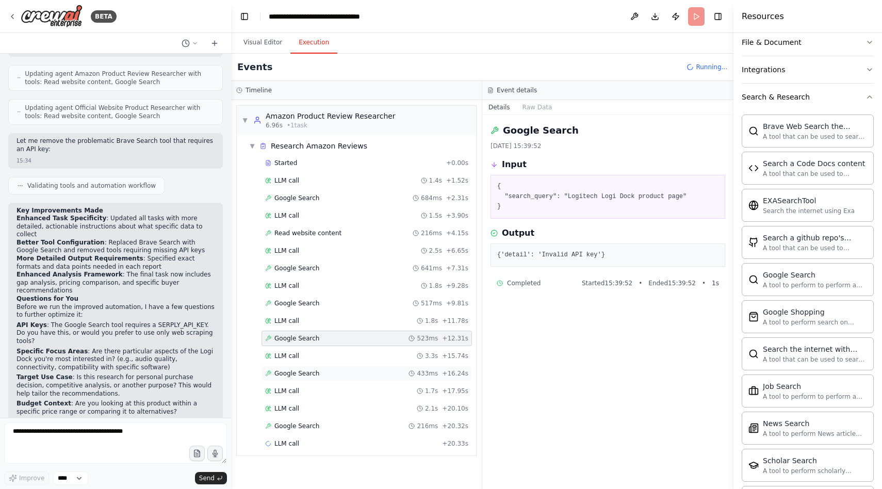
click at [349, 368] on div "Google Search 433ms + 16.24s" at bounding box center [367, 373] width 210 height 15
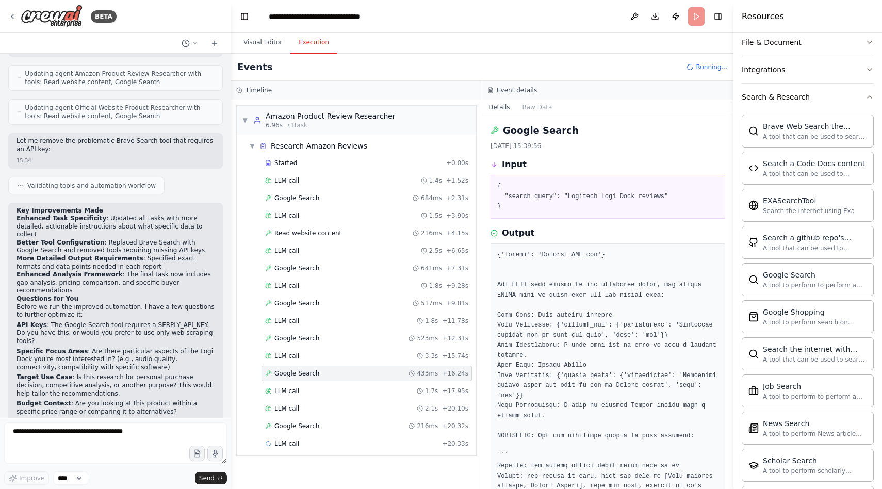
click at [356, 417] on div "Started + 0.00s LLM call 1.4s + 1.52s Google Search 684ms + 2.31s LLM call 1.5s…" at bounding box center [360, 304] width 231 height 298
click at [358, 431] on div "Google Search 216ms + 20.32s" at bounding box center [367, 425] width 210 height 15
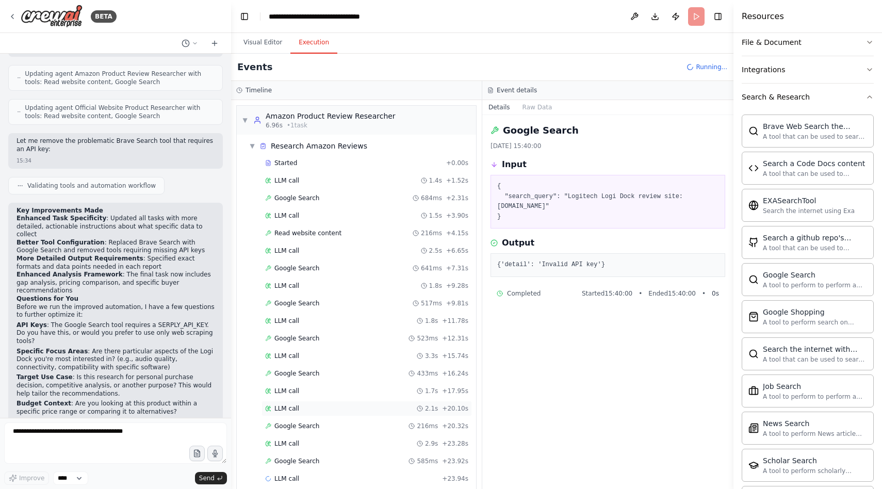
scroll to position [13, 0]
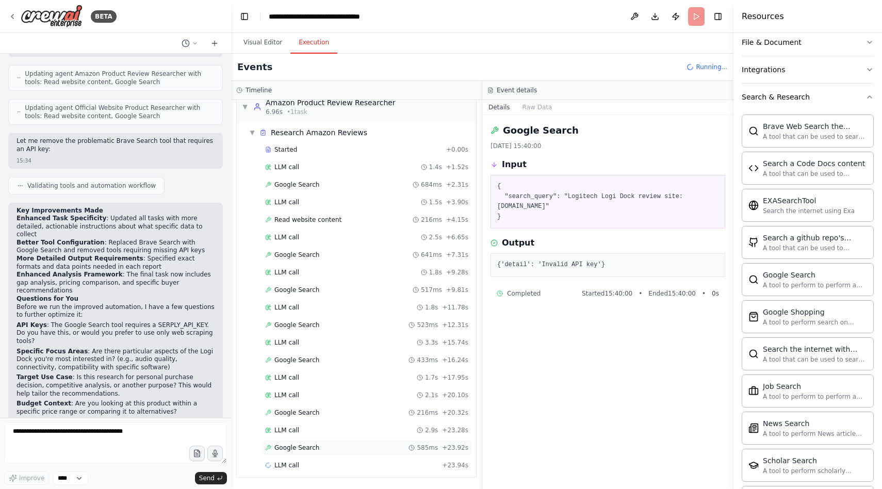
click at [309, 442] on div "Google Search 585ms + 23.92s" at bounding box center [367, 447] width 210 height 15
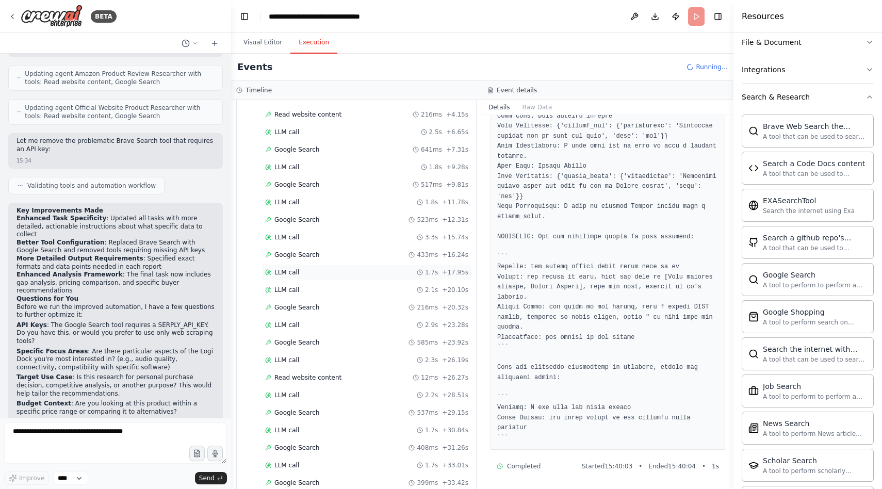
scroll to position [154, 0]
click at [679, 19] on button "Publish" at bounding box center [676, 16] width 17 height 19
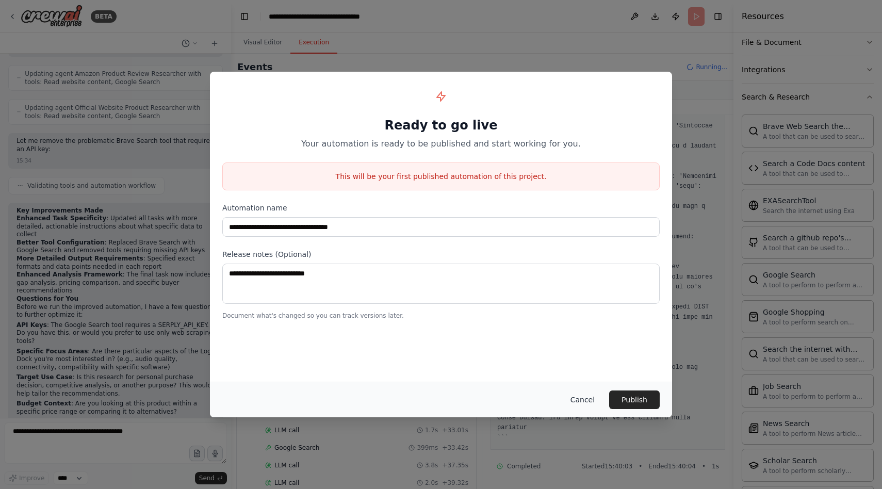
click at [587, 400] on button "Cancel" at bounding box center [582, 400] width 41 height 19
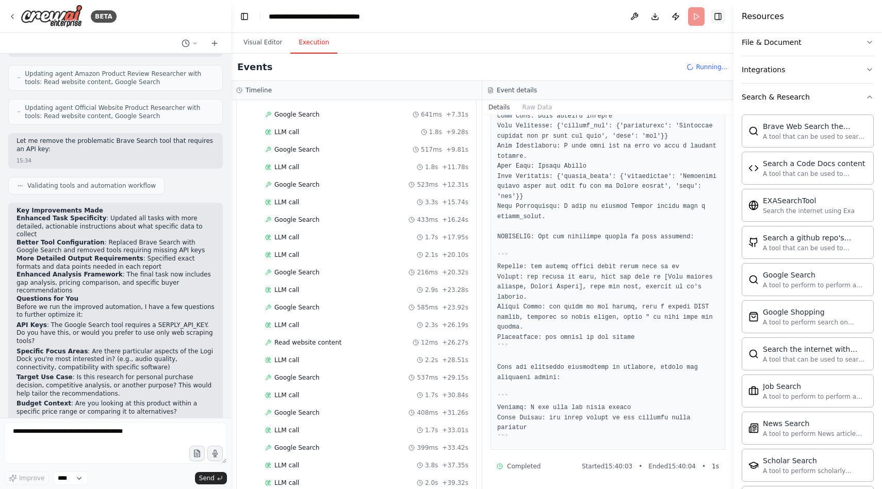
click at [717, 18] on button "Toggle Right Sidebar" at bounding box center [718, 16] width 14 height 14
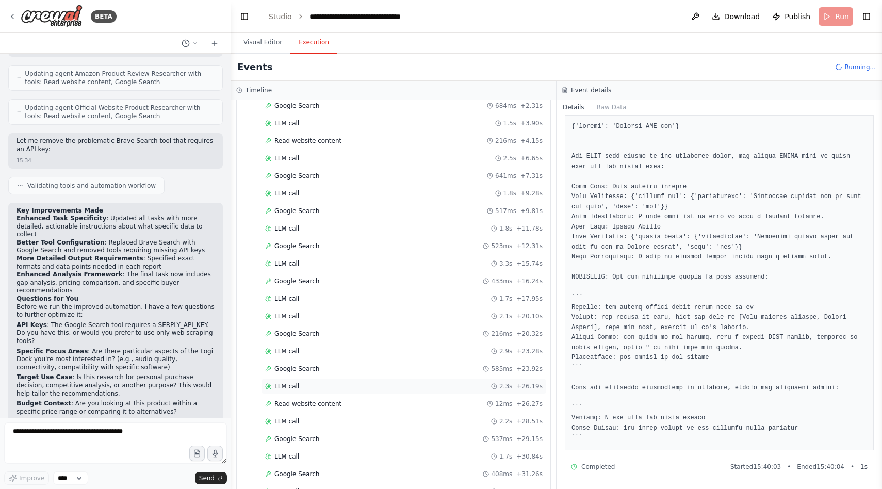
scroll to position [0, 0]
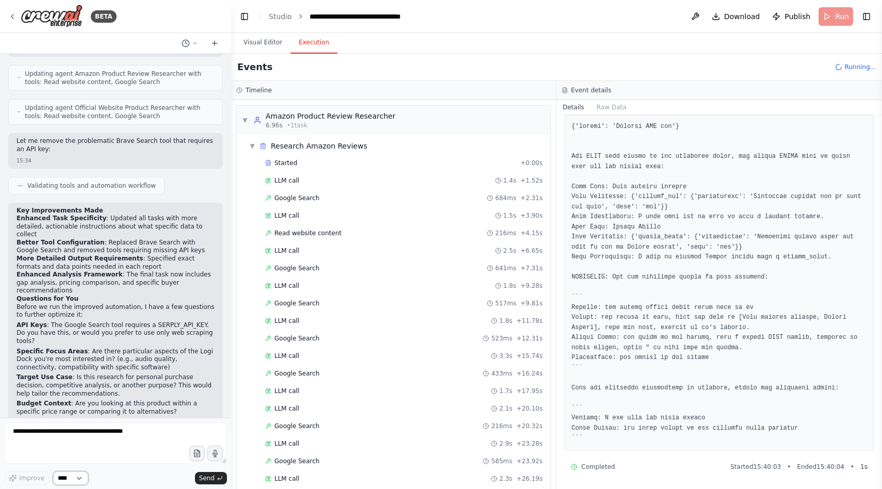
click at [81, 476] on select "****" at bounding box center [70, 478] width 35 height 13
